Goal: Information Seeking & Learning: Learn about a topic

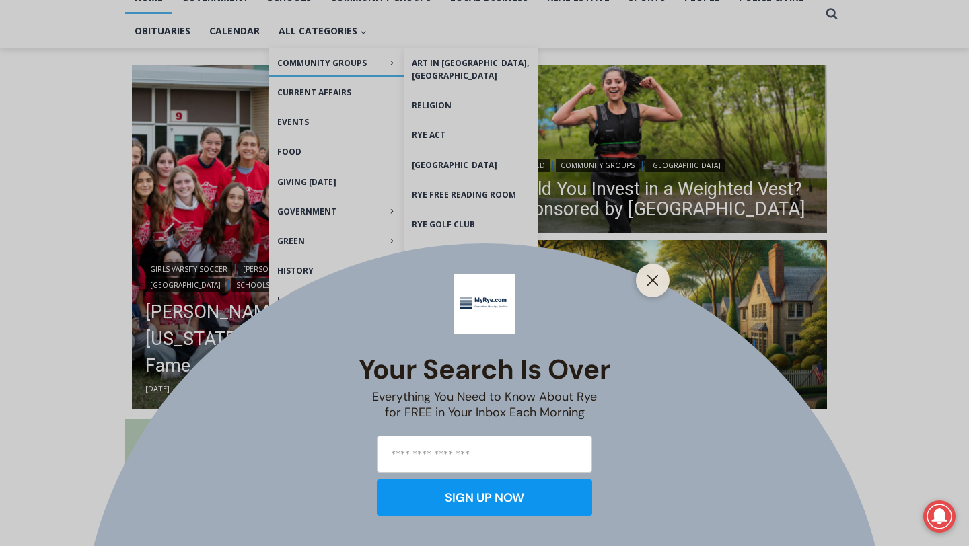
scroll to position [314, 0]
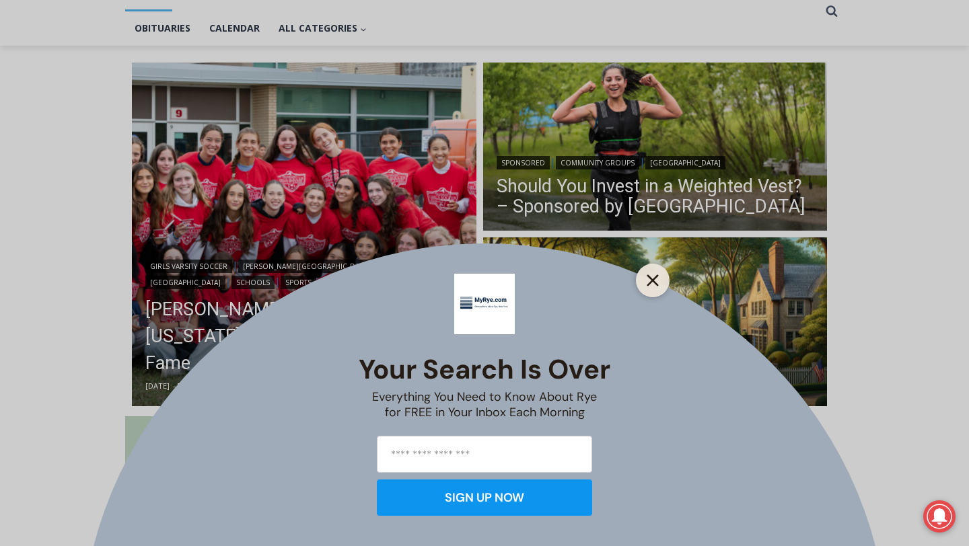
click at [651, 281] on line "Close" at bounding box center [652, 280] width 9 height 9
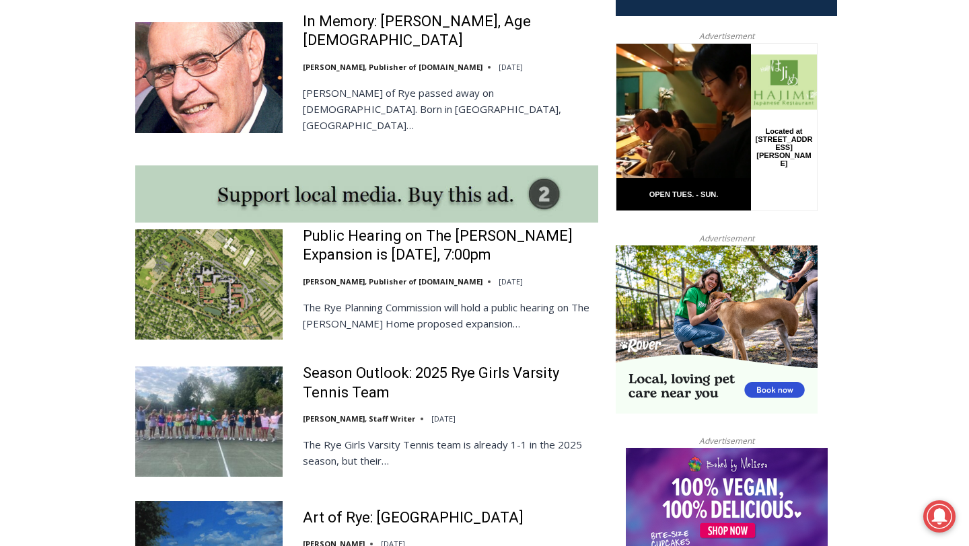
scroll to position [1072, 0]
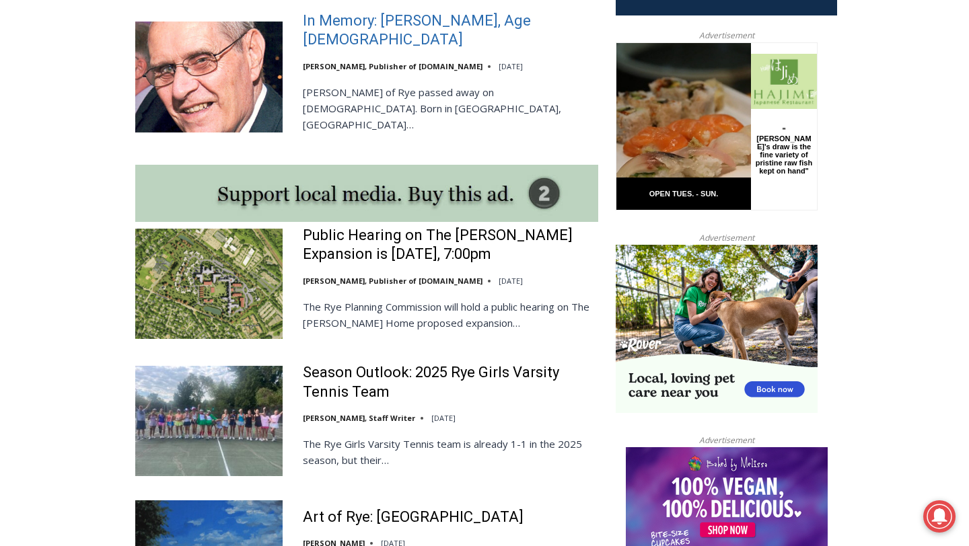
click at [419, 22] on link "In Memory: [PERSON_NAME], Age [DEMOGRAPHIC_DATA]" at bounding box center [450, 30] width 295 height 38
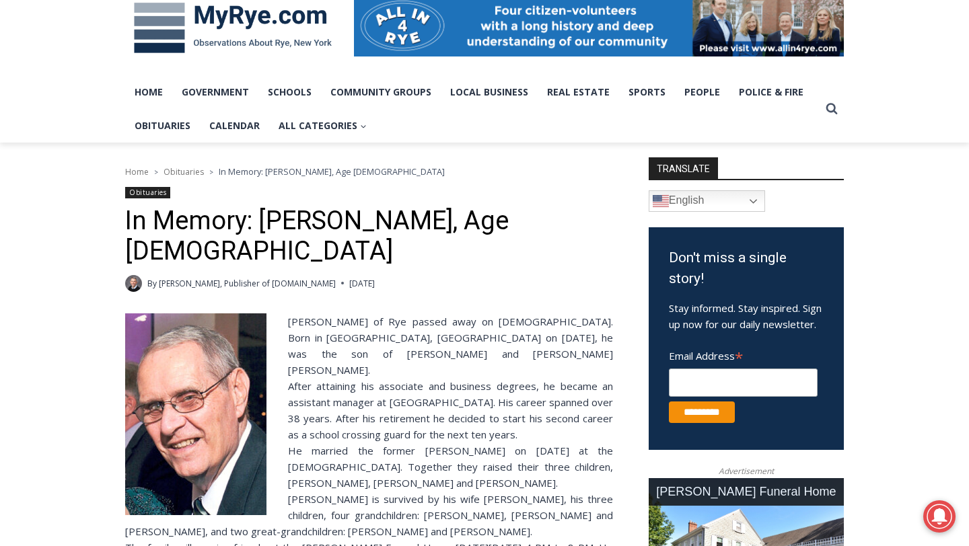
scroll to position [213, 0]
